Goal: Find specific page/section: Find specific page/section

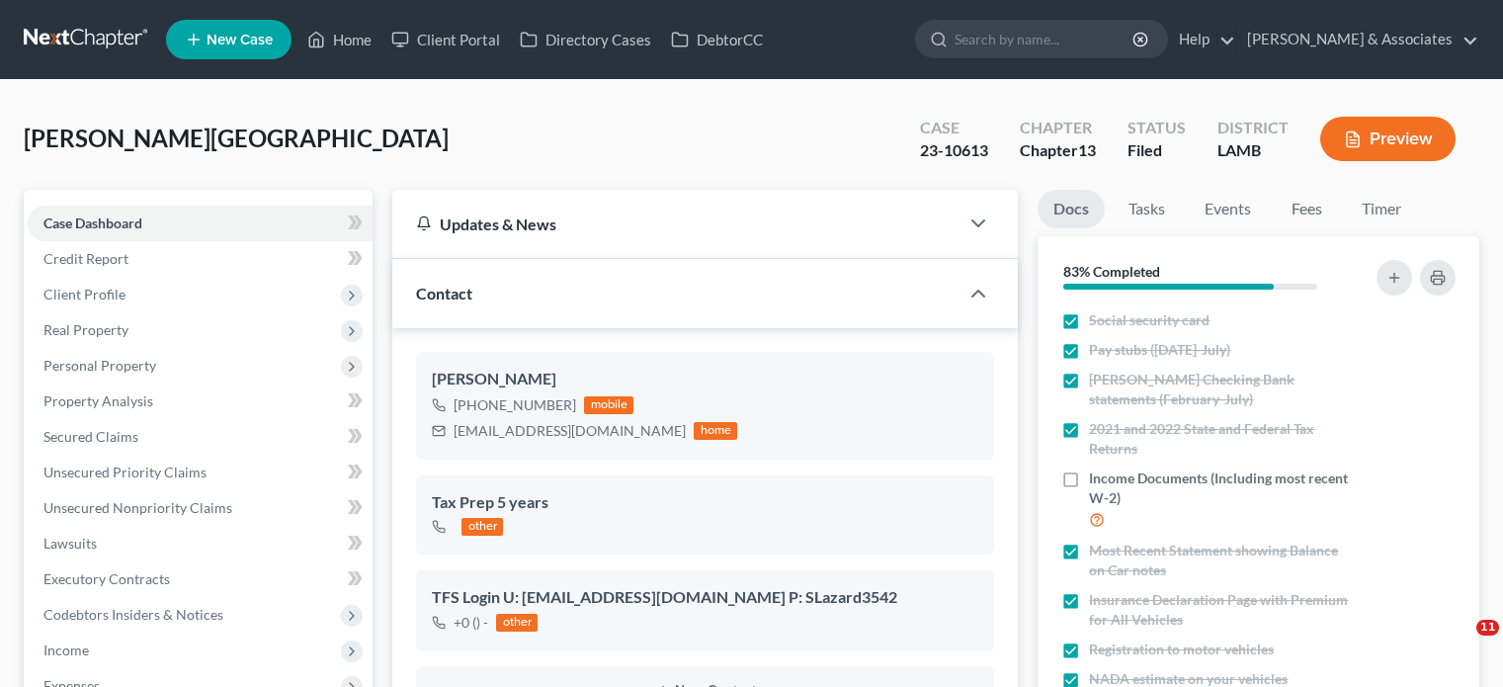
select select "0"
click at [347, 46] on link "Home" at bounding box center [339, 40] width 84 height 36
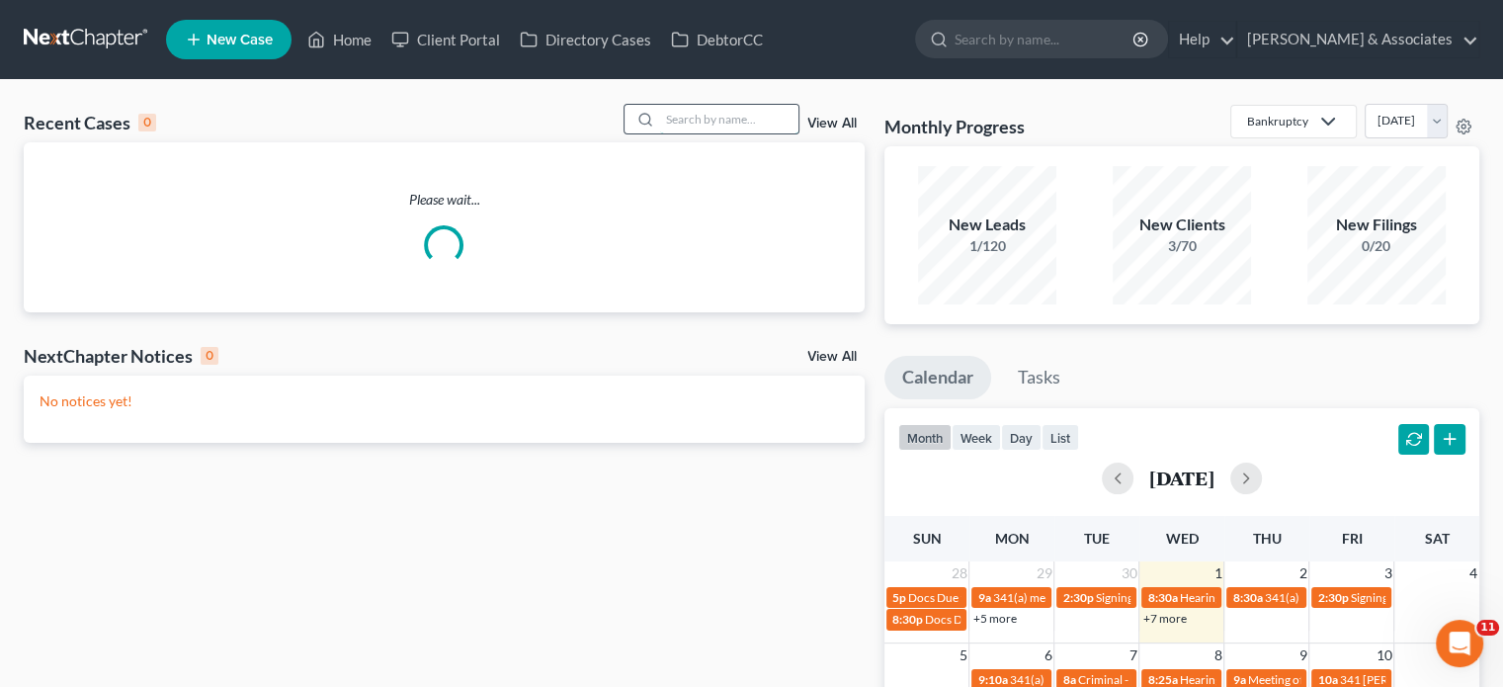
click at [687, 131] on input "search" at bounding box center [729, 119] width 138 height 29
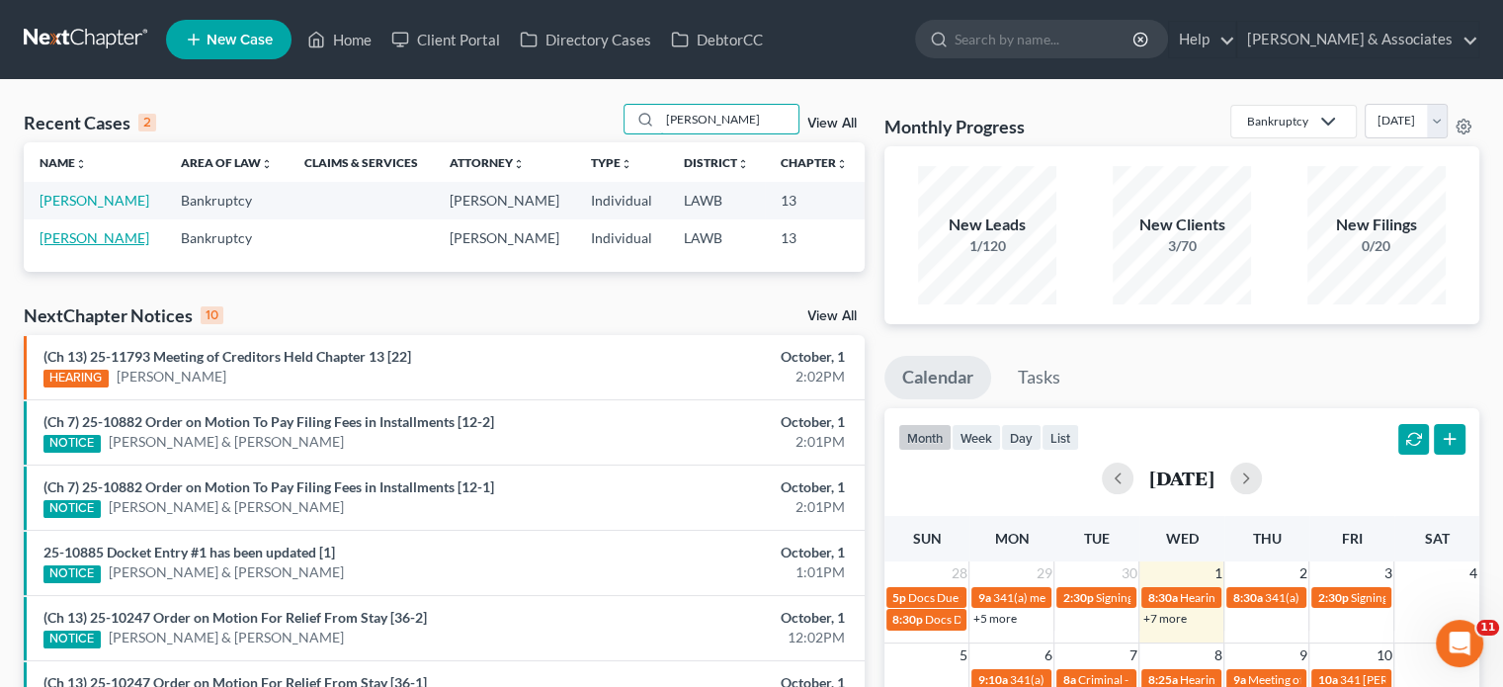
type input "[PERSON_NAME]"
click at [50, 246] on link "[PERSON_NAME]" at bounding box center [95, 237] width 110 height 17
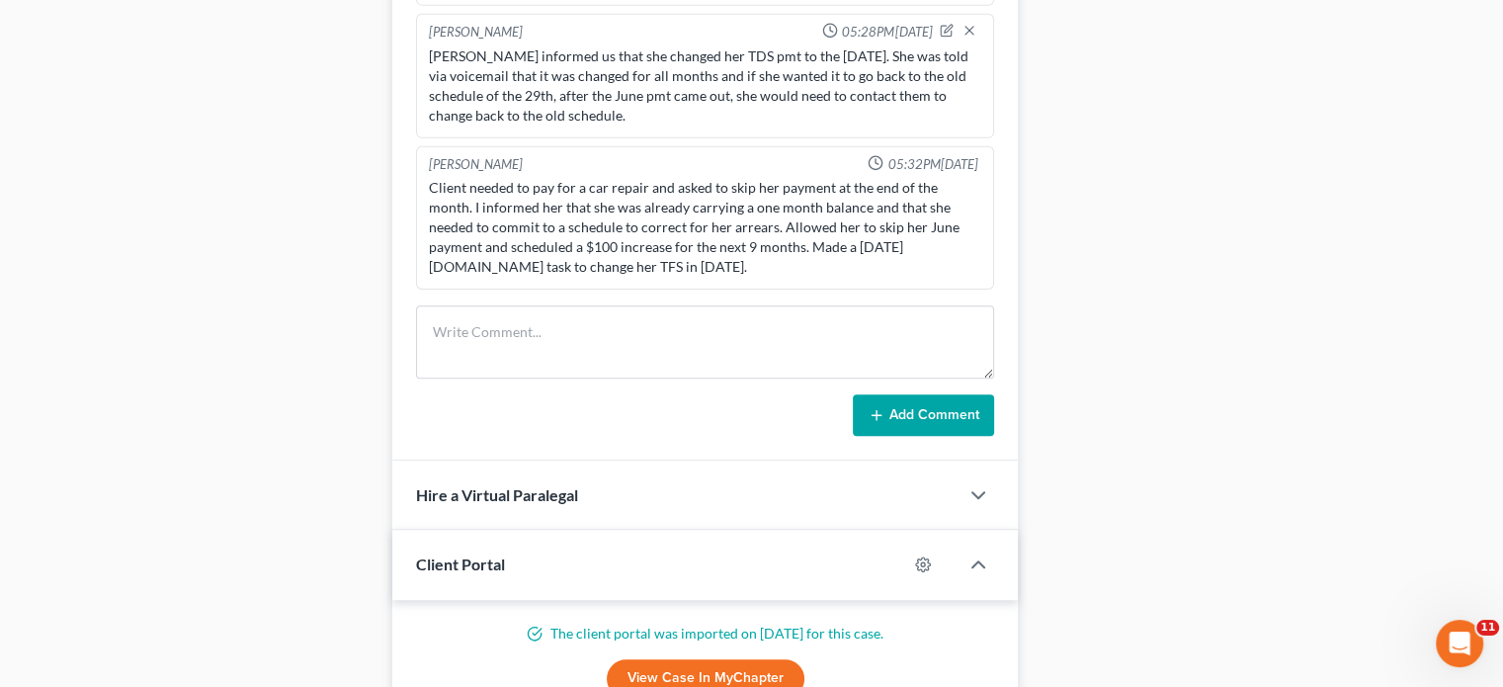
scroll to position [1482, 0]
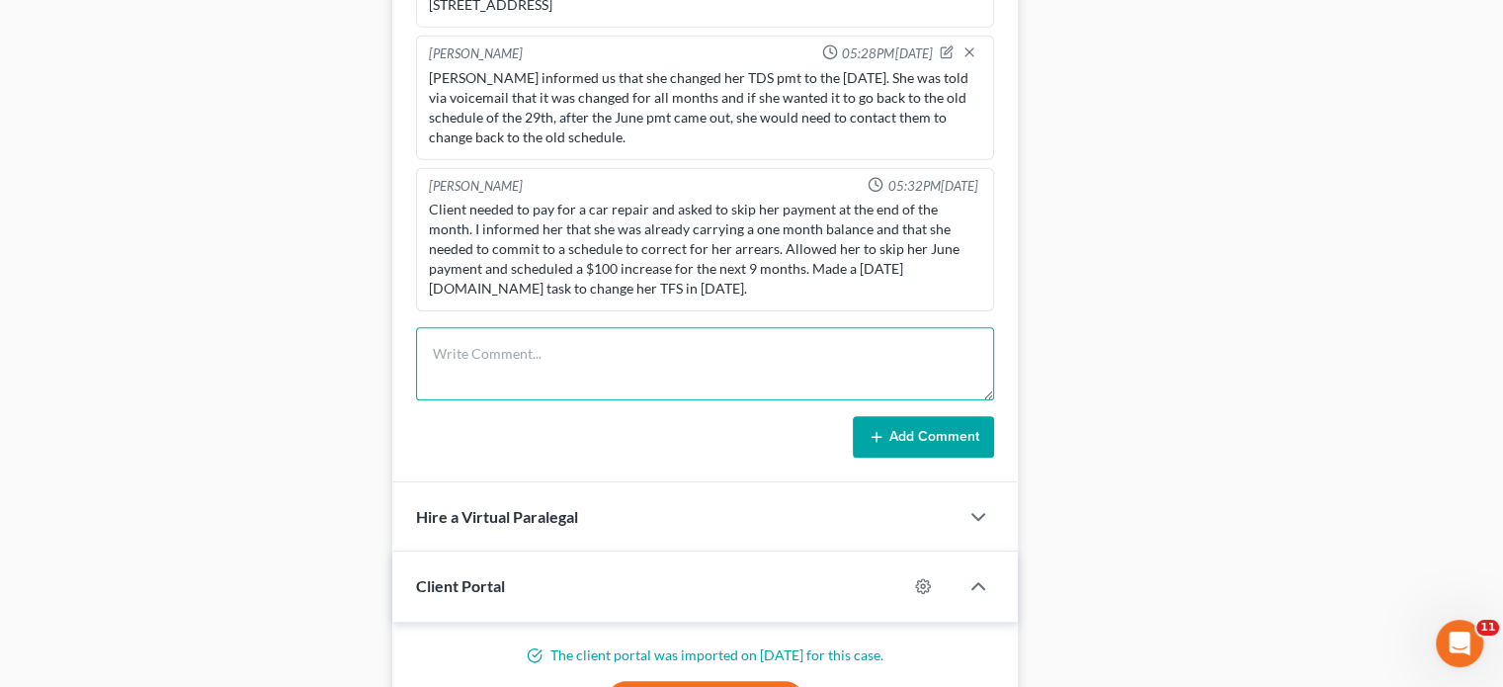
click at [563, 356] on textarea at bounding box center [705, 363] width 578 height 73
paste textarea "called. She is set up on TFS. She is looking to skip Octobers pmt bc I guess he…"
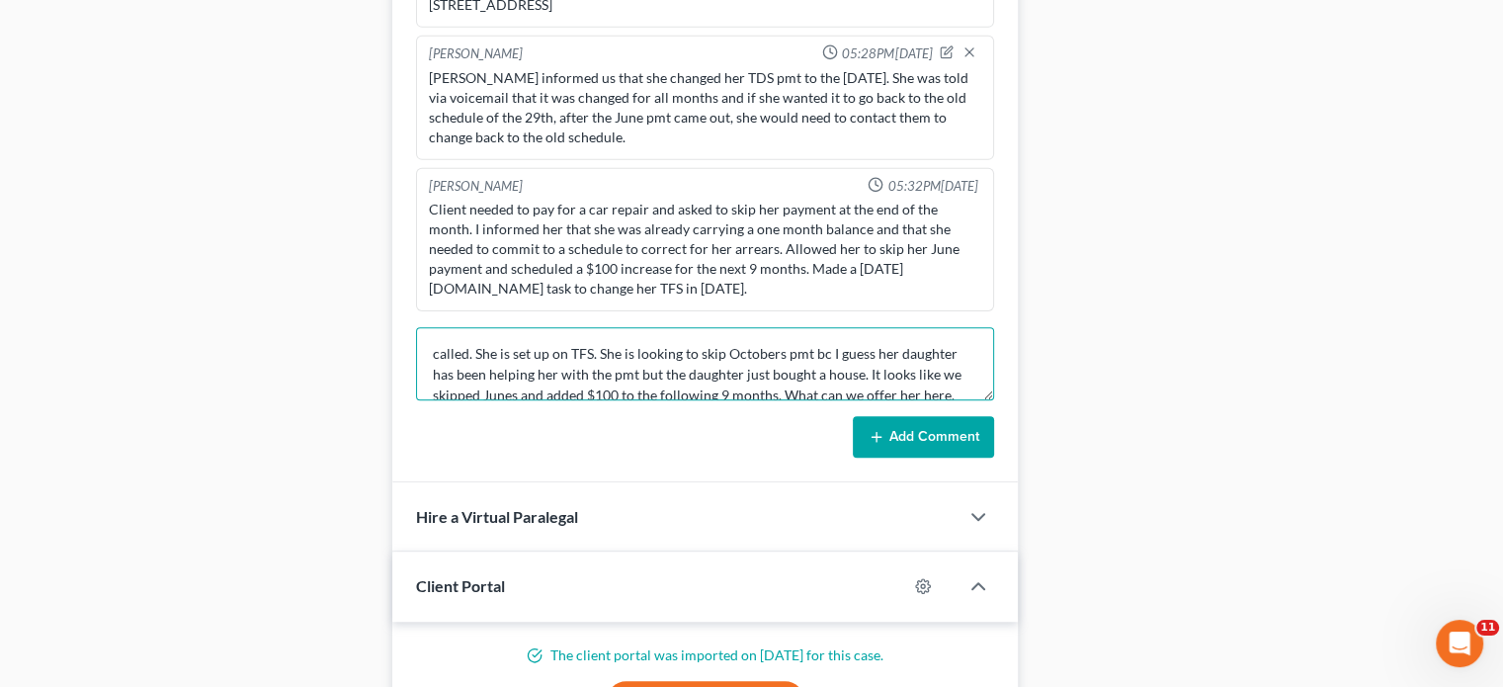
scroll to position [4, 0]
type textarea "called. She is set up on TFS. She is looking to skip Octobers pmt bc I guess he…"
